Goal: Task Accomplishment & Management: Use online tool/utility

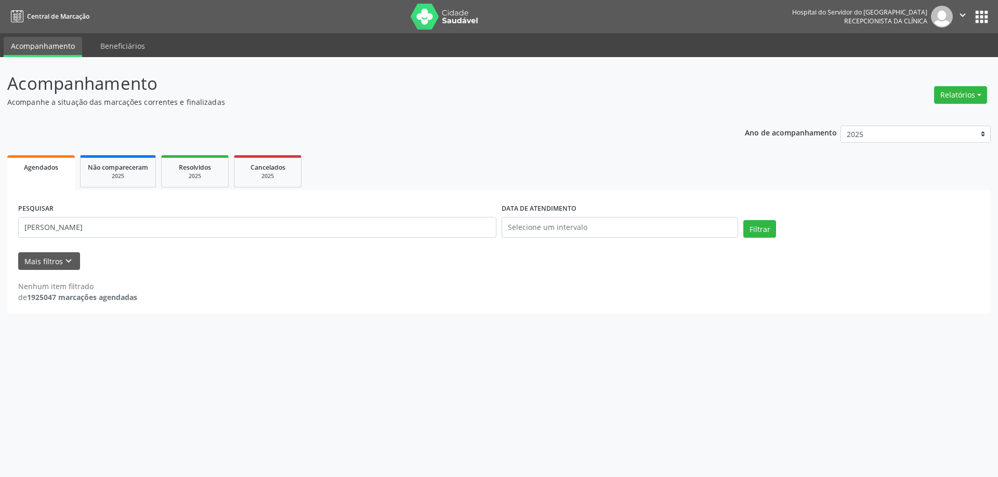
type input "[PERSON_NAME]"
click at [66, 261] on icon "keyboard_arrow_down" at bounding box center [68, 261] width 11 height 11
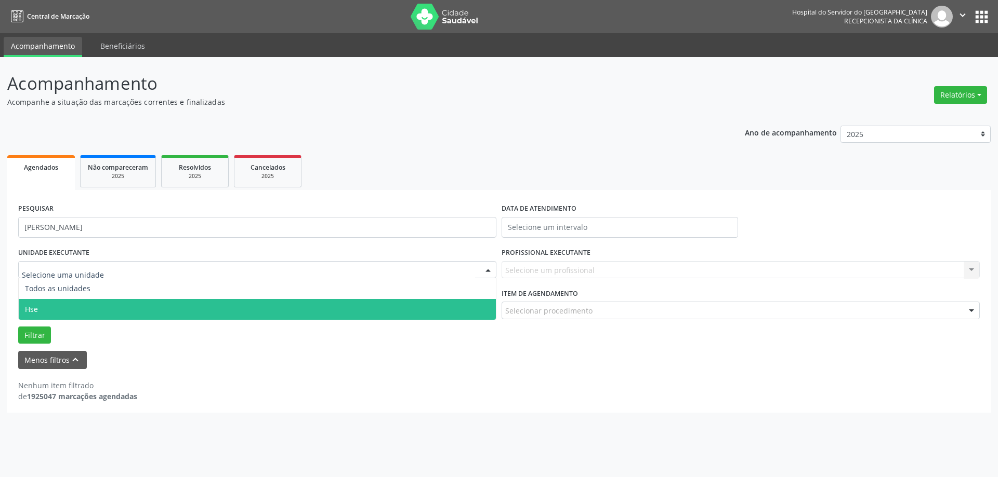
click at [110, 304] on span "Hse" at bounding box center [257, 309] width 477 height 21
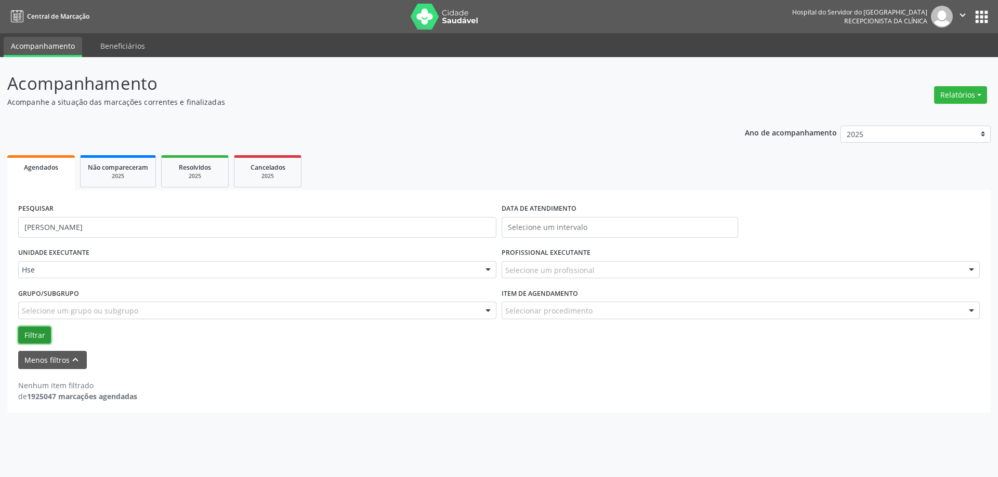
click at [44, 339] on button "Filtrar" at bounding box center [34, 336] width 33 height 18
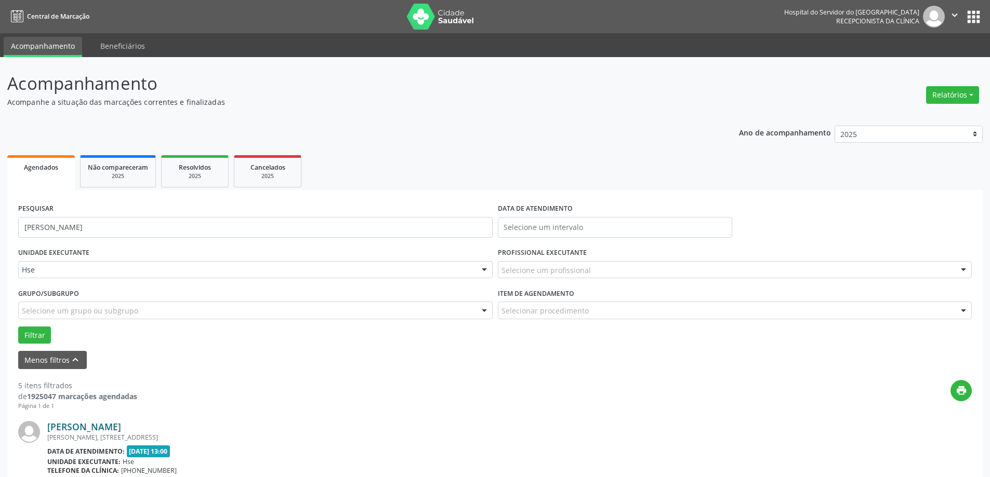
click at [121, 431] on link "[PERSON_NAME]" at bounding box center [84, 426] width 74 height 11
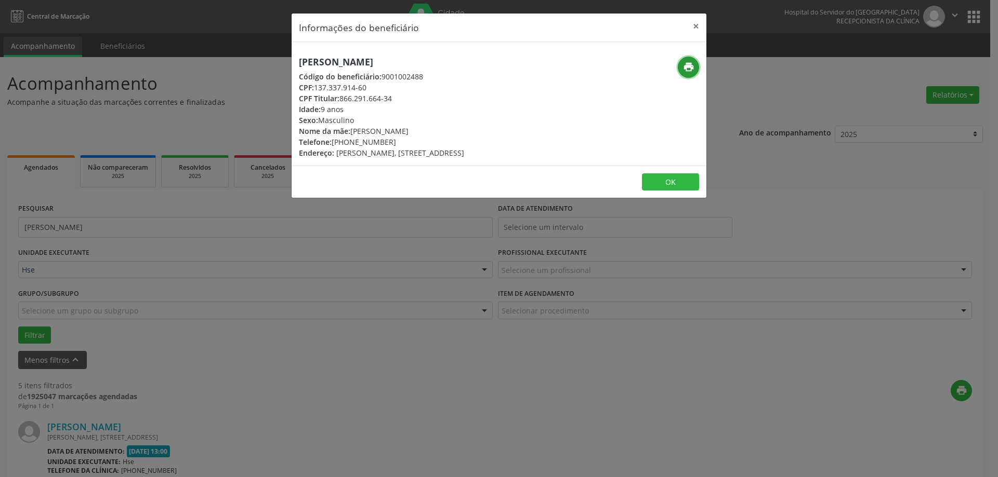
click at [692, 64] on icon "print" at bounding box center [688, 66] width 11 height 11
drag, startPoint x: 689, startPoint y: 28, endPoint x: 682, endPoint y: 23, distance: 8.2
click at [689, 28] on button "×" at bounding box center [695, 26] width 21 height 25
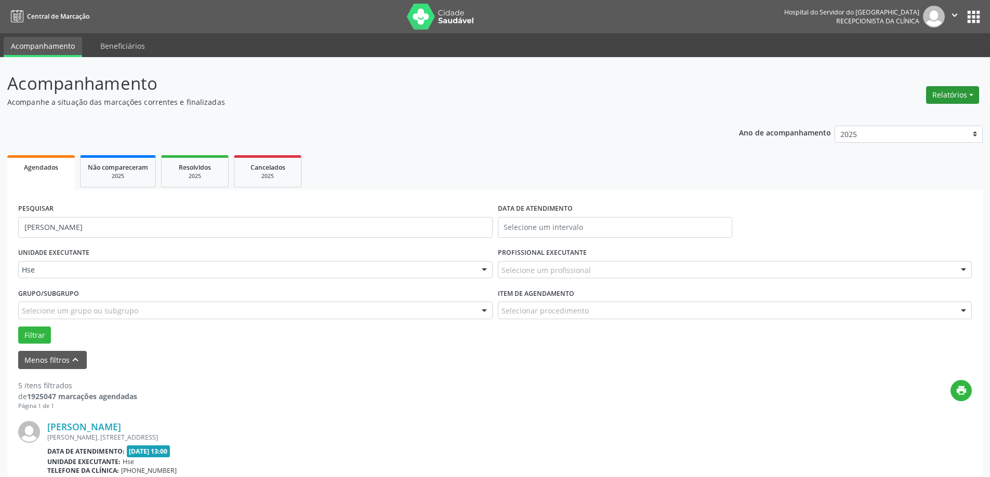
click at [947, 95] on button "Relatórios" at bounding box center [952, 95] width 53 height 18
click at [950, 99] on button "Relatórios" at bounding box center [952, 95] width 53 height 18
click at [940, 99] on button "Relatórios" at bounding box center [952, 95] width 53 height 18
click at [928, 116] on link "Agendamentos" at bounding box center [924, 117] width 112 height 15
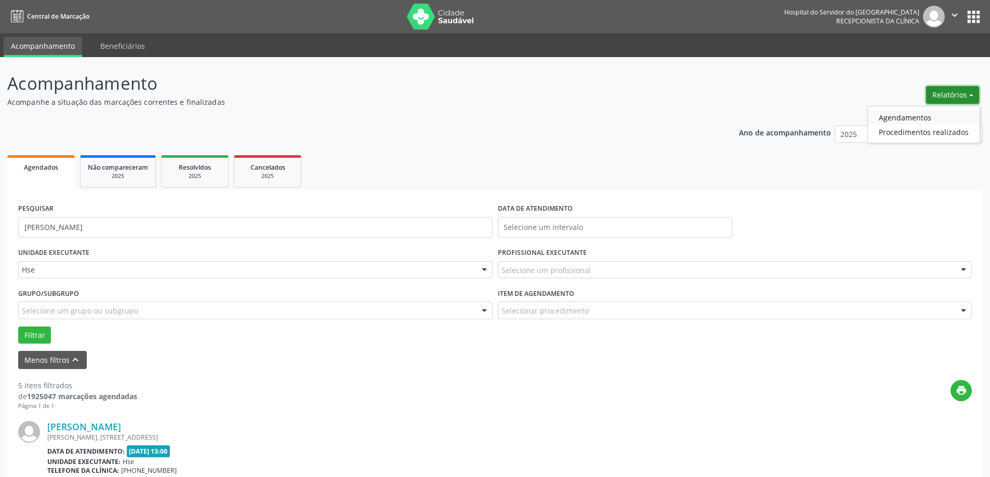
select select "8"
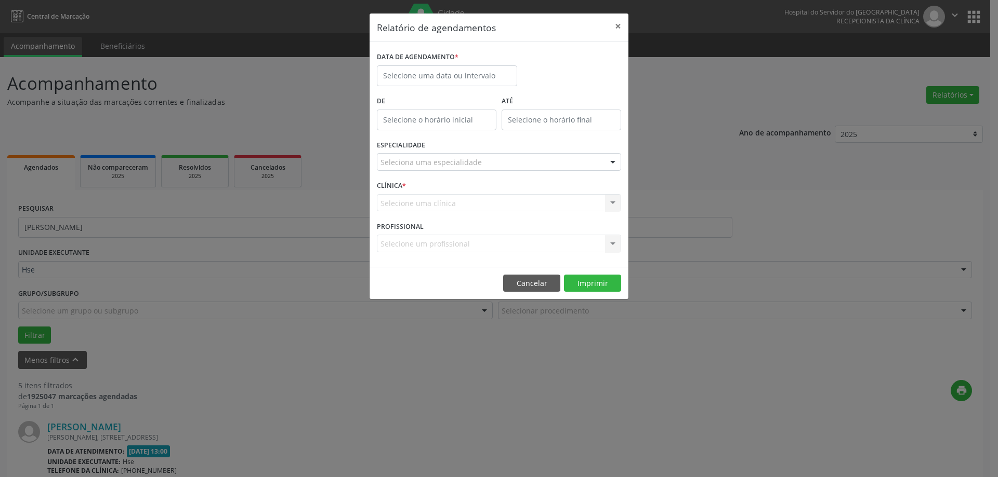
click at [435, 88] on div "DATA DE AGENDAMENTO *" at bounding box center [446, 71] width 145 height 44
click at [436, 79] on body "Central de Marcação Hospital do Servidor do [GEOGRAPHIC_DATA] Recepcionista da …" at bounding box center [499, 238] width 998 height 477
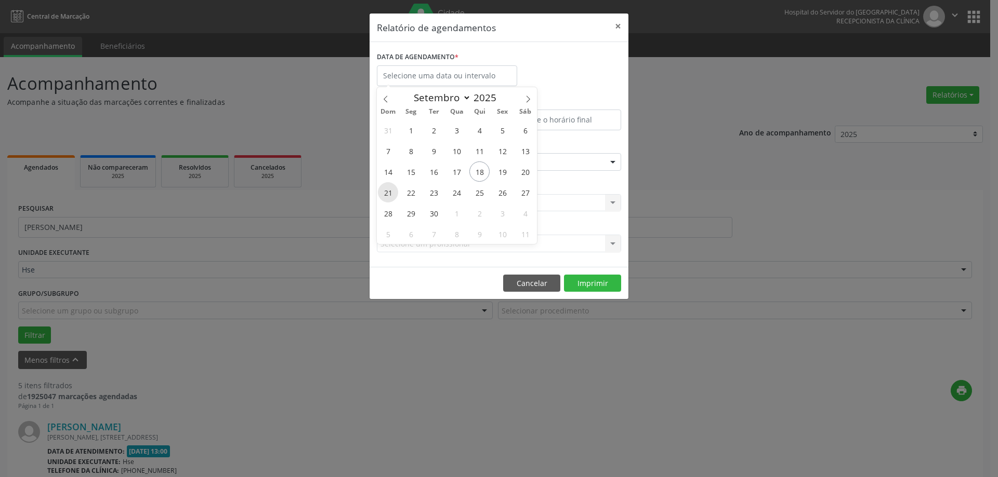
click at [385, 191] on span "21" at bounding box center [388, 192] width 20 height 20
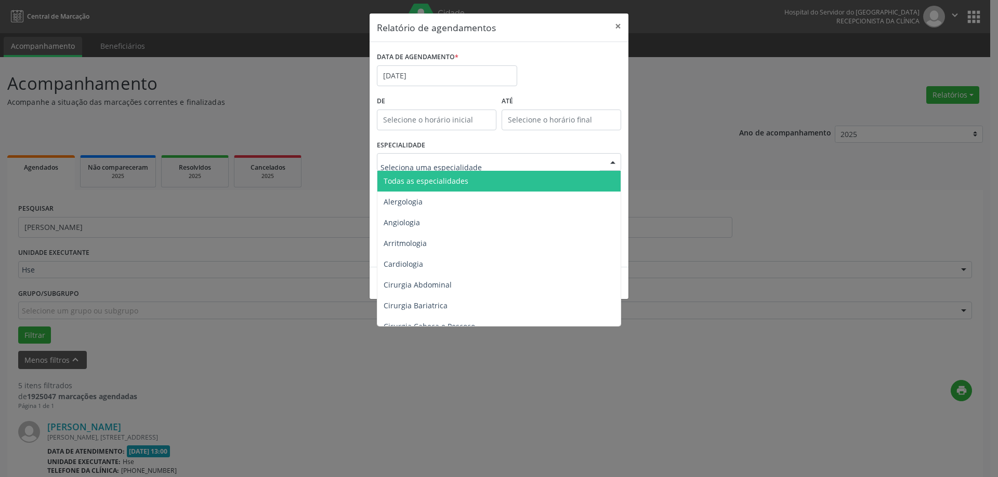
click at [508, 156] on div at bounding box center [499, 162] width 244 height 18
click at [505, 174] on span "Todas as especialidades" at bounding box center [499, 181] width 245 height 21
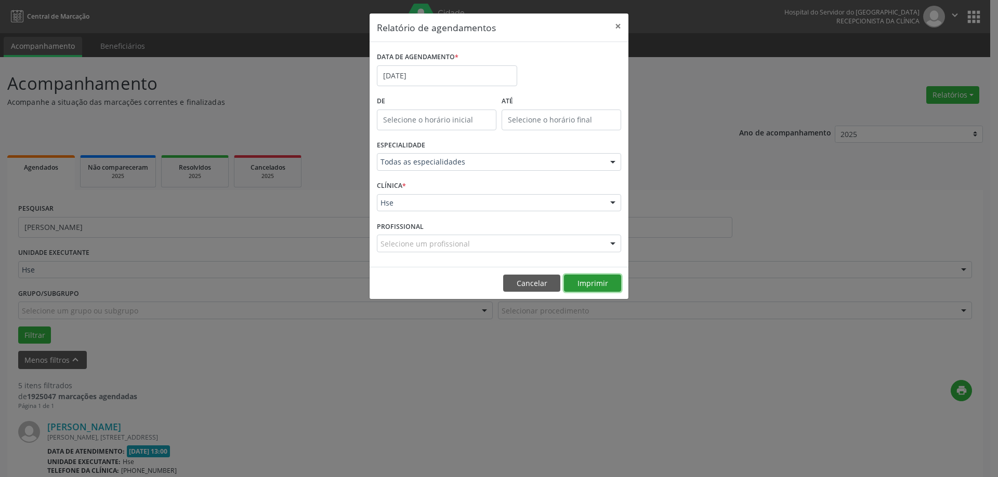
click at [608, 286] on button "Imprimir" at bounding box center [592, 284] width 57 height 18
